Goal: Information Seeking & Learning: Learn about a topic

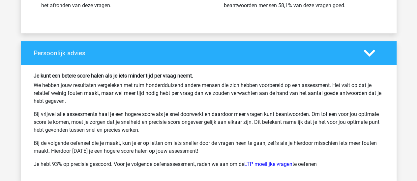
scroll to position [6486, 0]
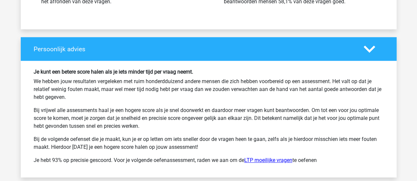
click at [263, 157] on link "LTP moeilijke vragen" at bounding box center [268, 160] width 48 height 6
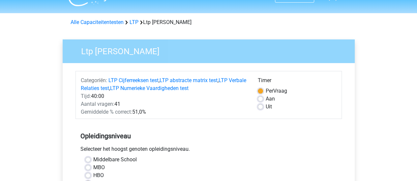
scroll to position [13, 0]
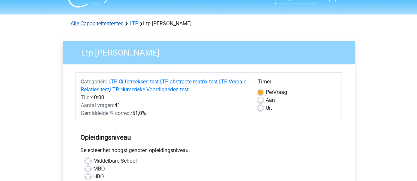
click at [111, 23] on link "Alle Capaciteitentesten" at bounding box center [96, 23] width 53 height 6
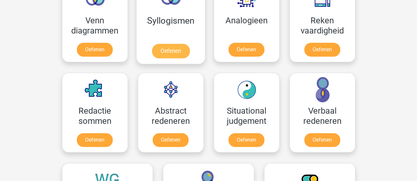
scroll to position [418, 0]
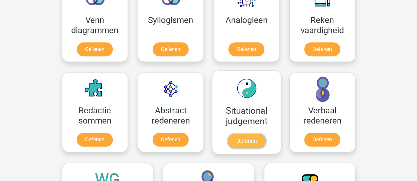
click at [252, 139] on link "Oefenen" at bounding box center [246, 141] width 38 height 14
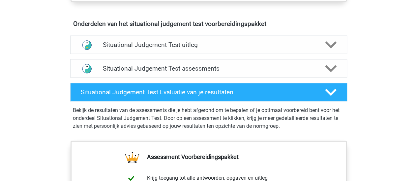
scroll to position [373, 0]
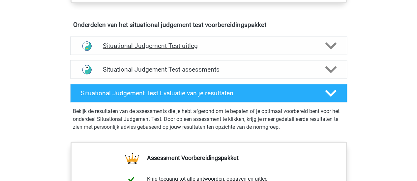
click at [259, 53] on div "Situational Judgement Test uitleg" at bounding box center [208, 46] width 277 height 18
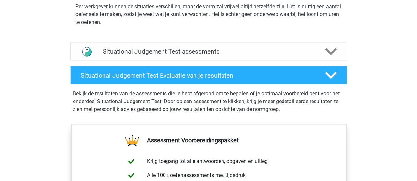
scroll to position [553, 0]
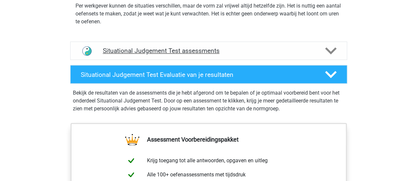
click at [250, 53] on h4 "Situational Judgement Test assessments" at bounding box center [208, 51] width 211 height 8
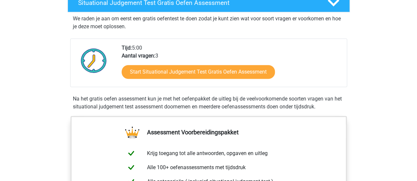
scroll to position [0, 0]
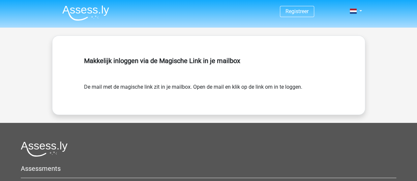
click at [89, 9] on img at bounding box center [85, 12] width 47 height 15
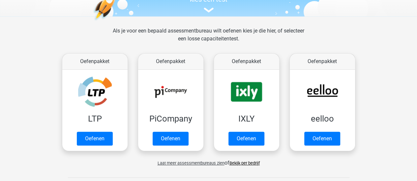
scroll to position [81, 0]
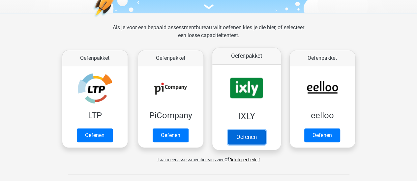
click at [256, 130] on link "Oefenen" at bounding box center [246, 137] width 38 height 14
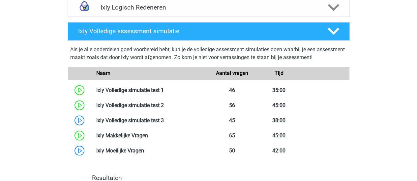
scroll to position [543, 0]
